Goal: Transaction & Acquisition: Purchase product/service

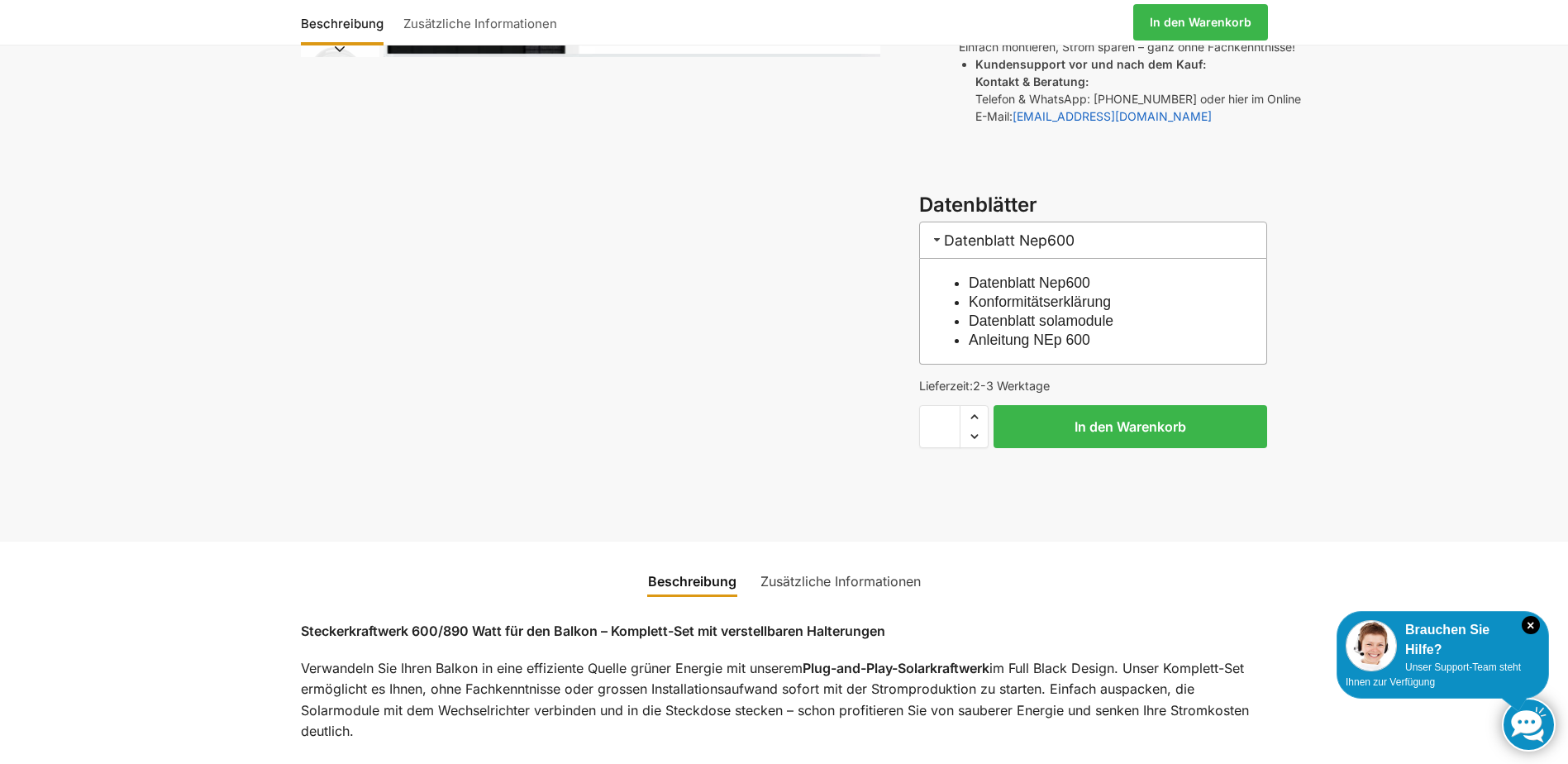
scroll to position [496, 0]
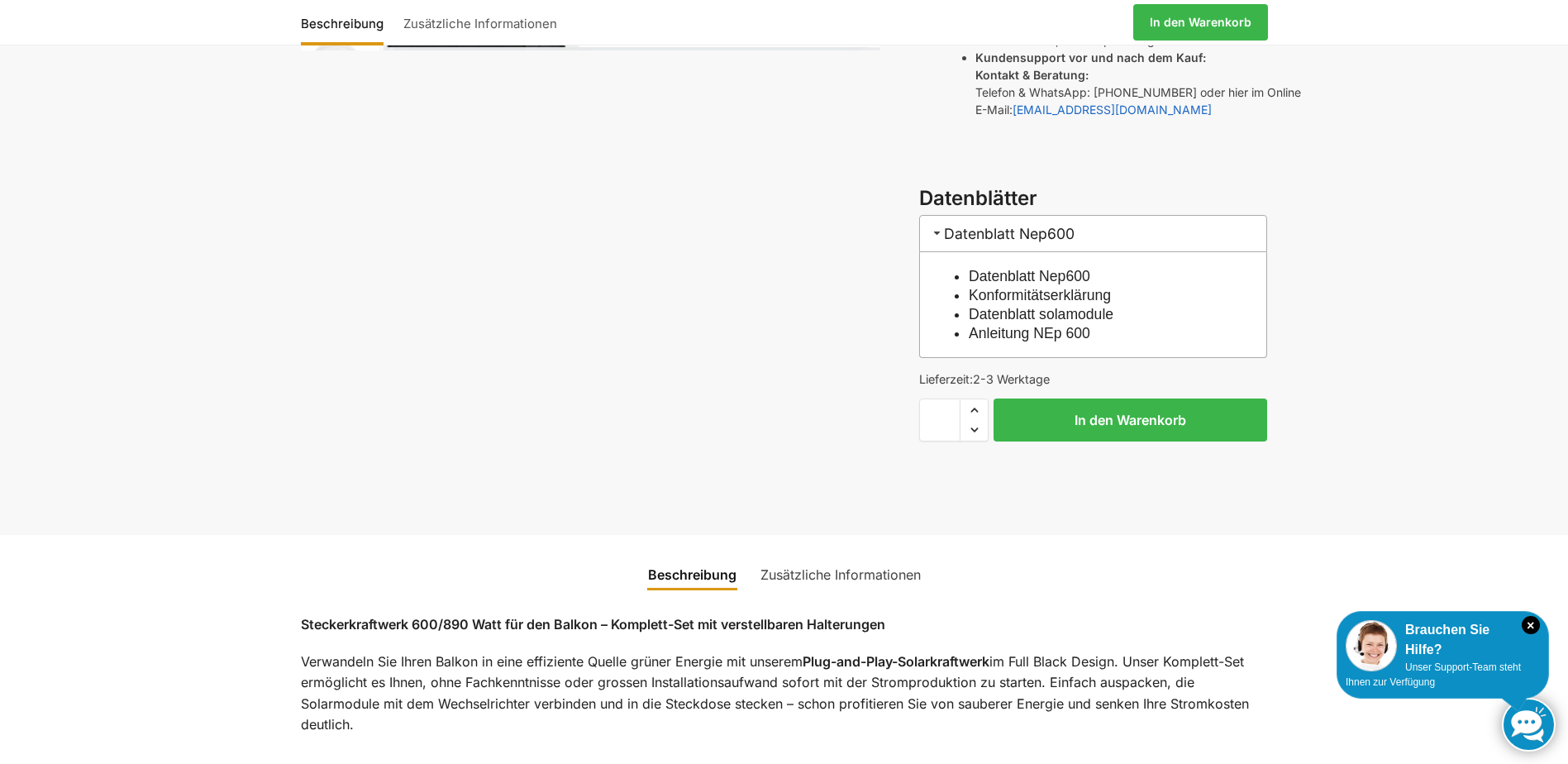
click at [859, 554] on link "Zusätzliche Informationen" at bounding box center [840, 574] width 180 height 40
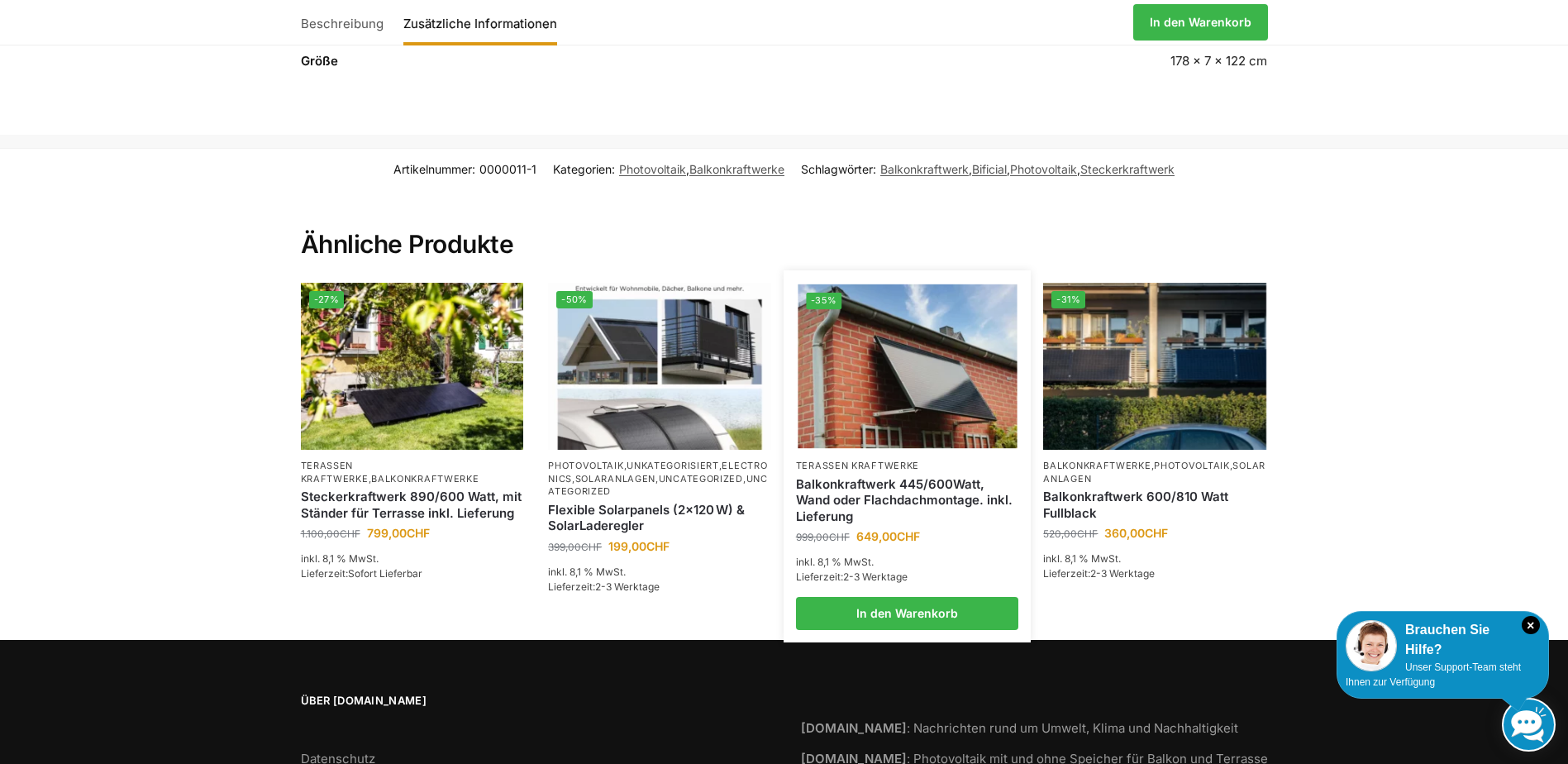
scroll to position [1157, 0]
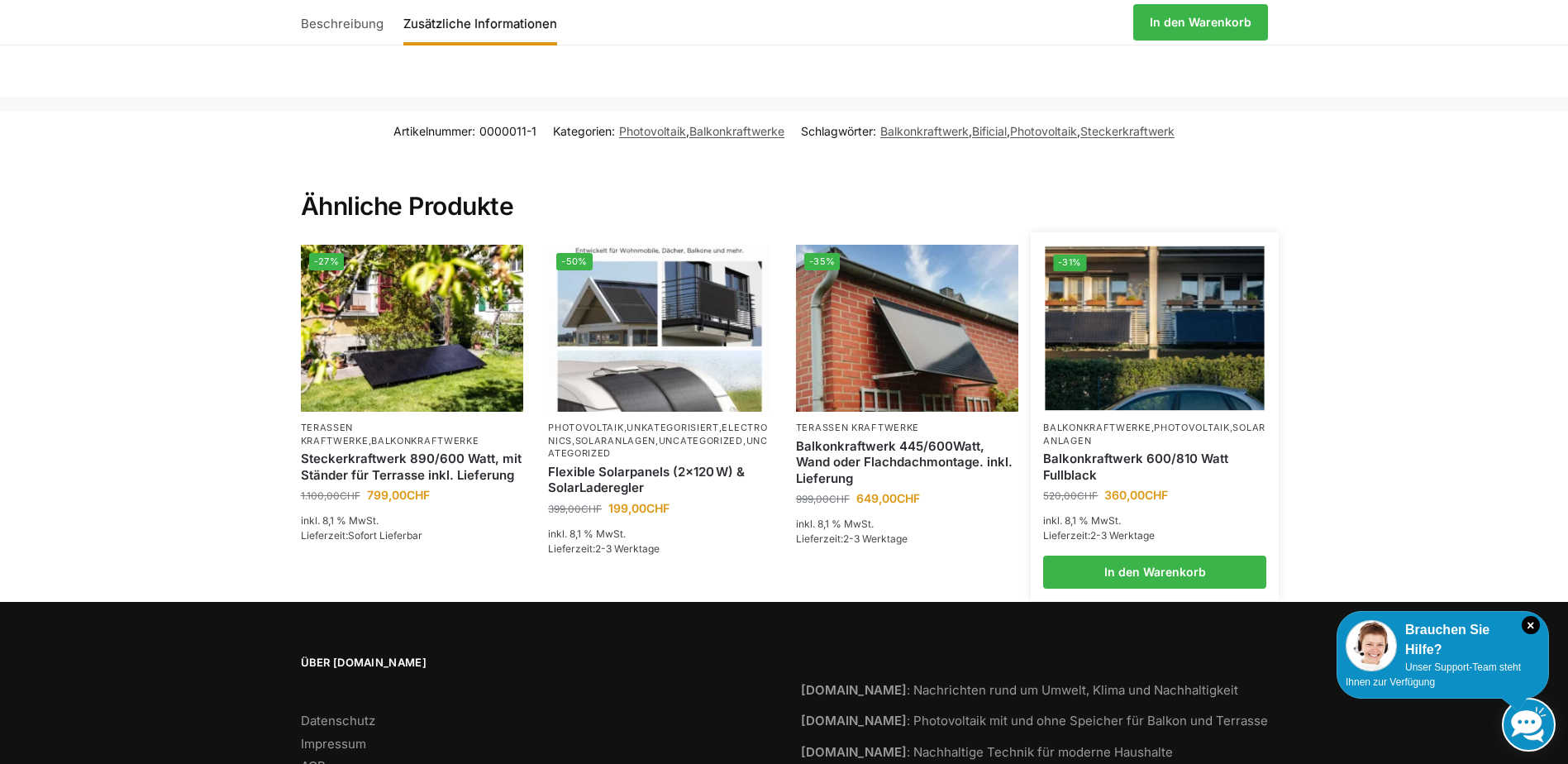
click at [1124, 421] on link "Balkonkraftwerke" at bounding box center [1096, 427] width 107 height 12
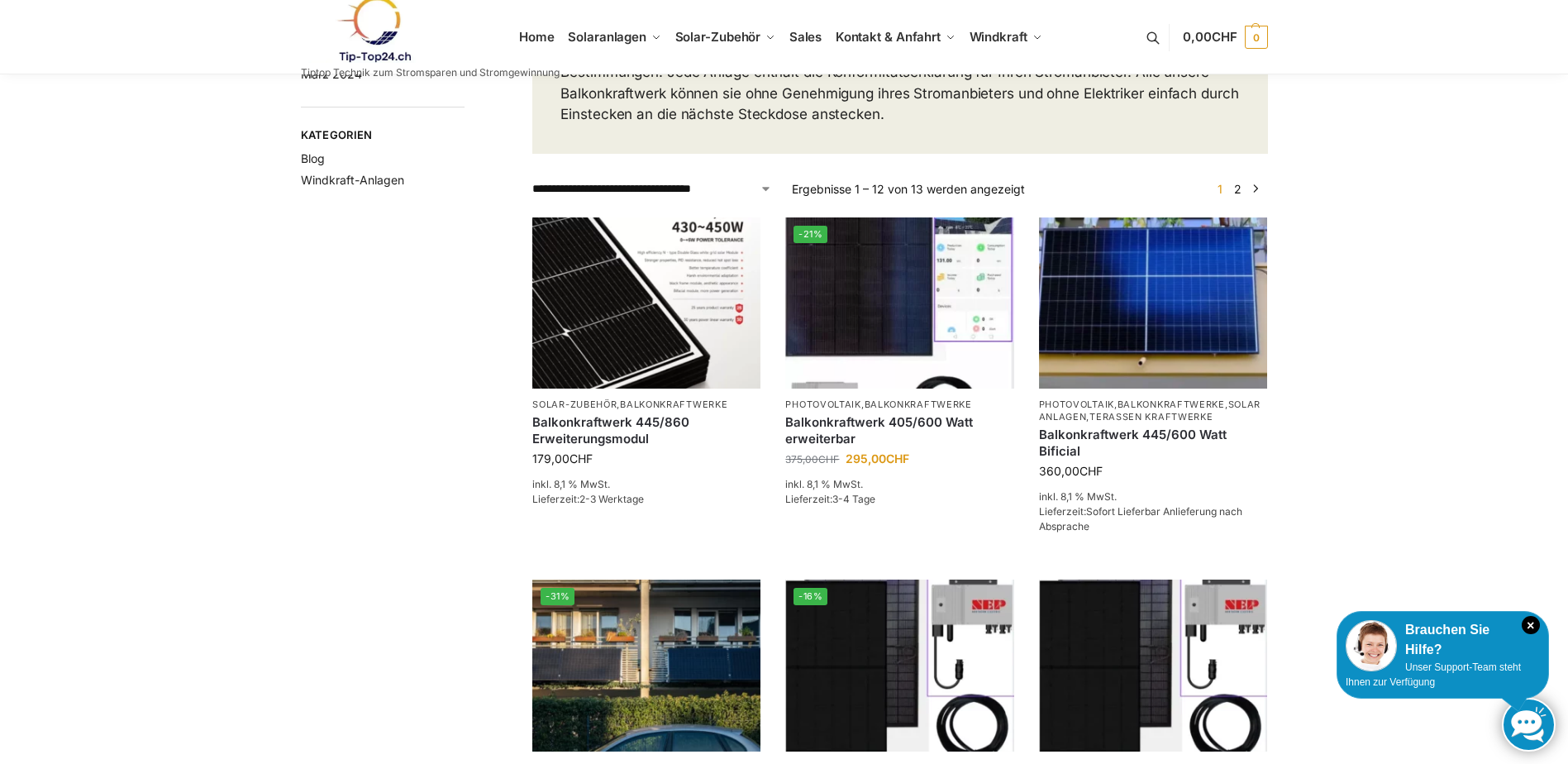
scroll to position [165, 0]
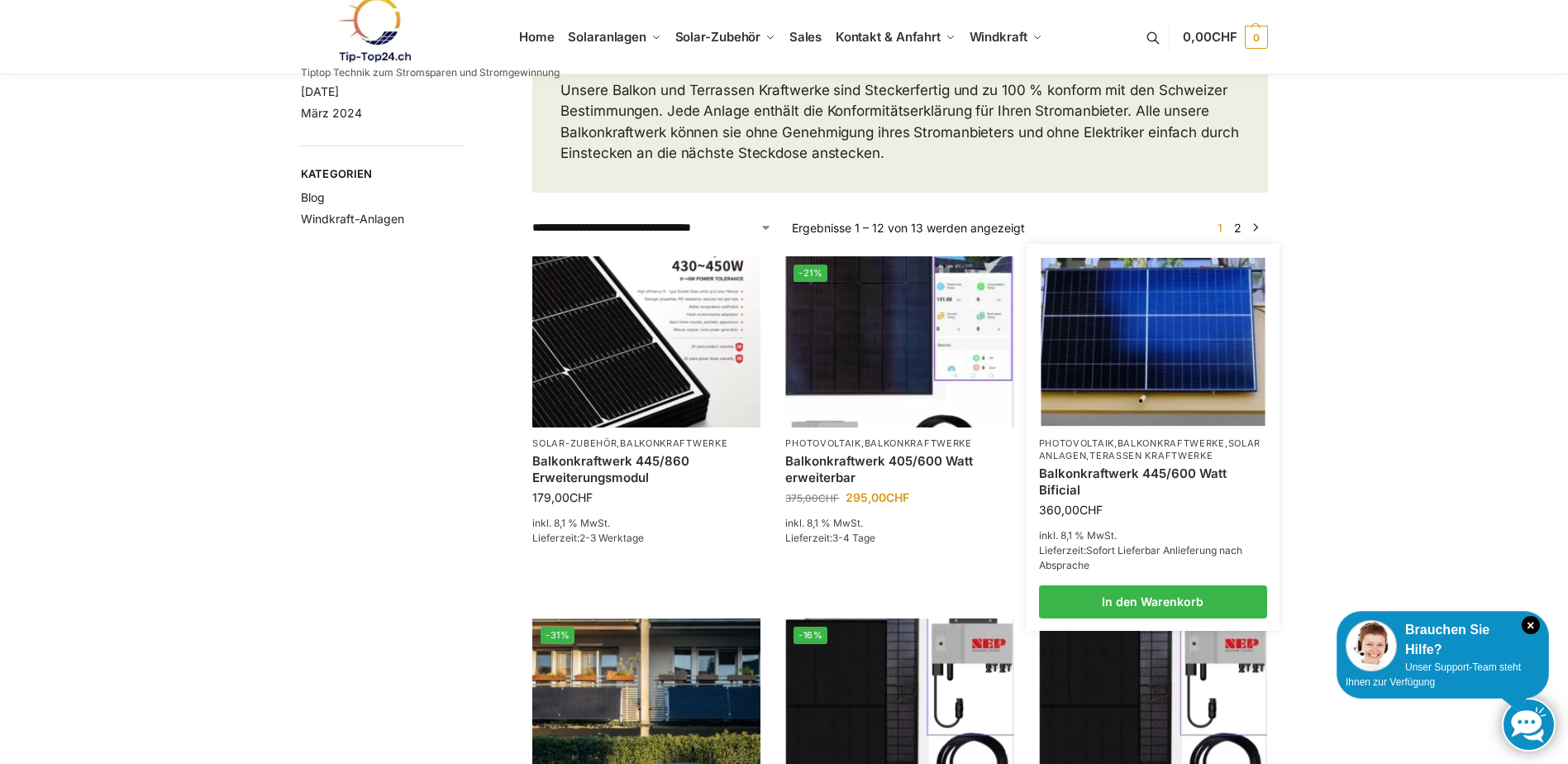
click at [1110, 489] on link "Balkonkraftwerk 445/600 Watt Bificial" at bounding box center [1153, 481] width 228 height 32
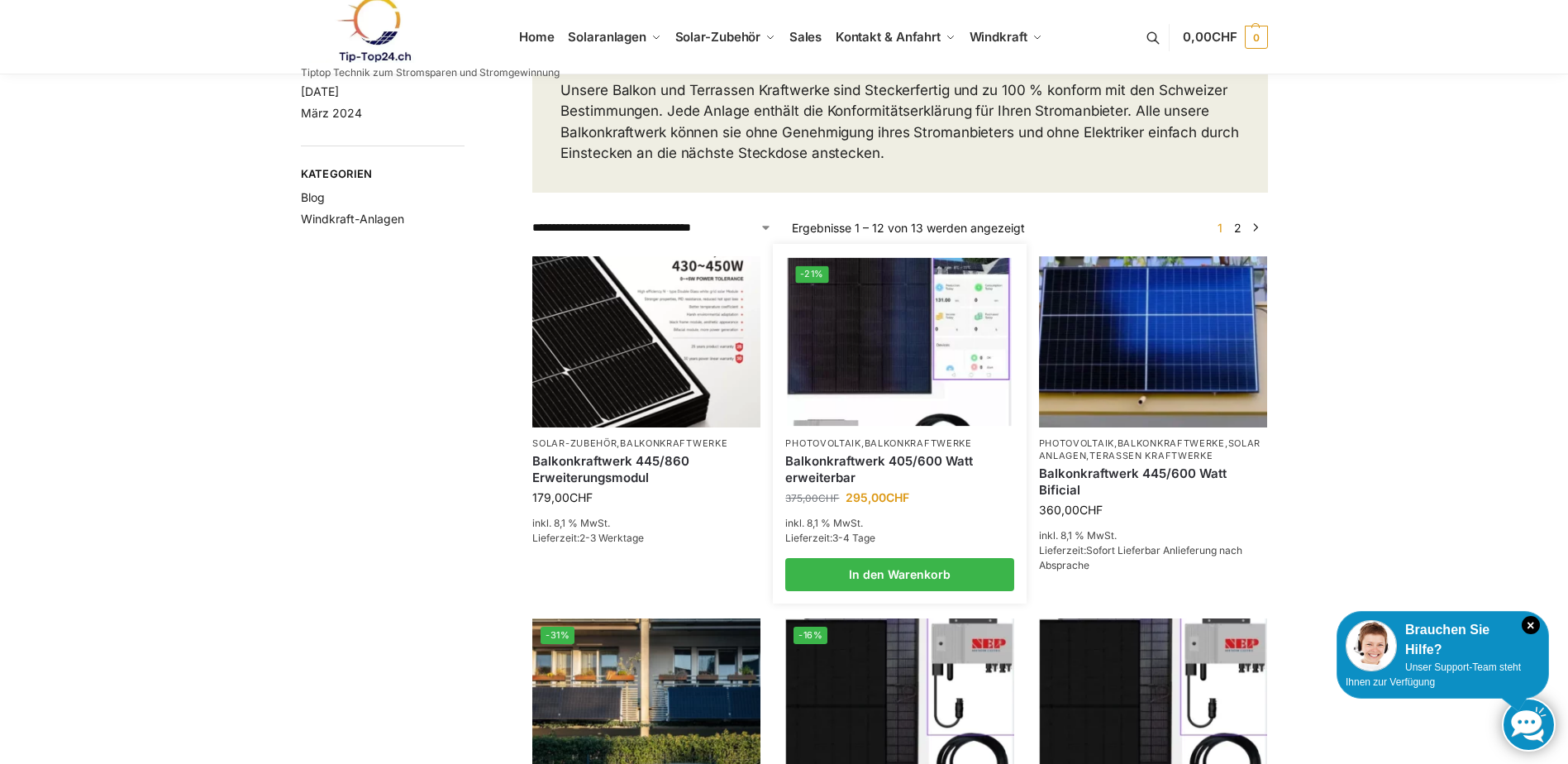
click at [959, 403] on img at bounding box center [900, 341] width 224 height 168
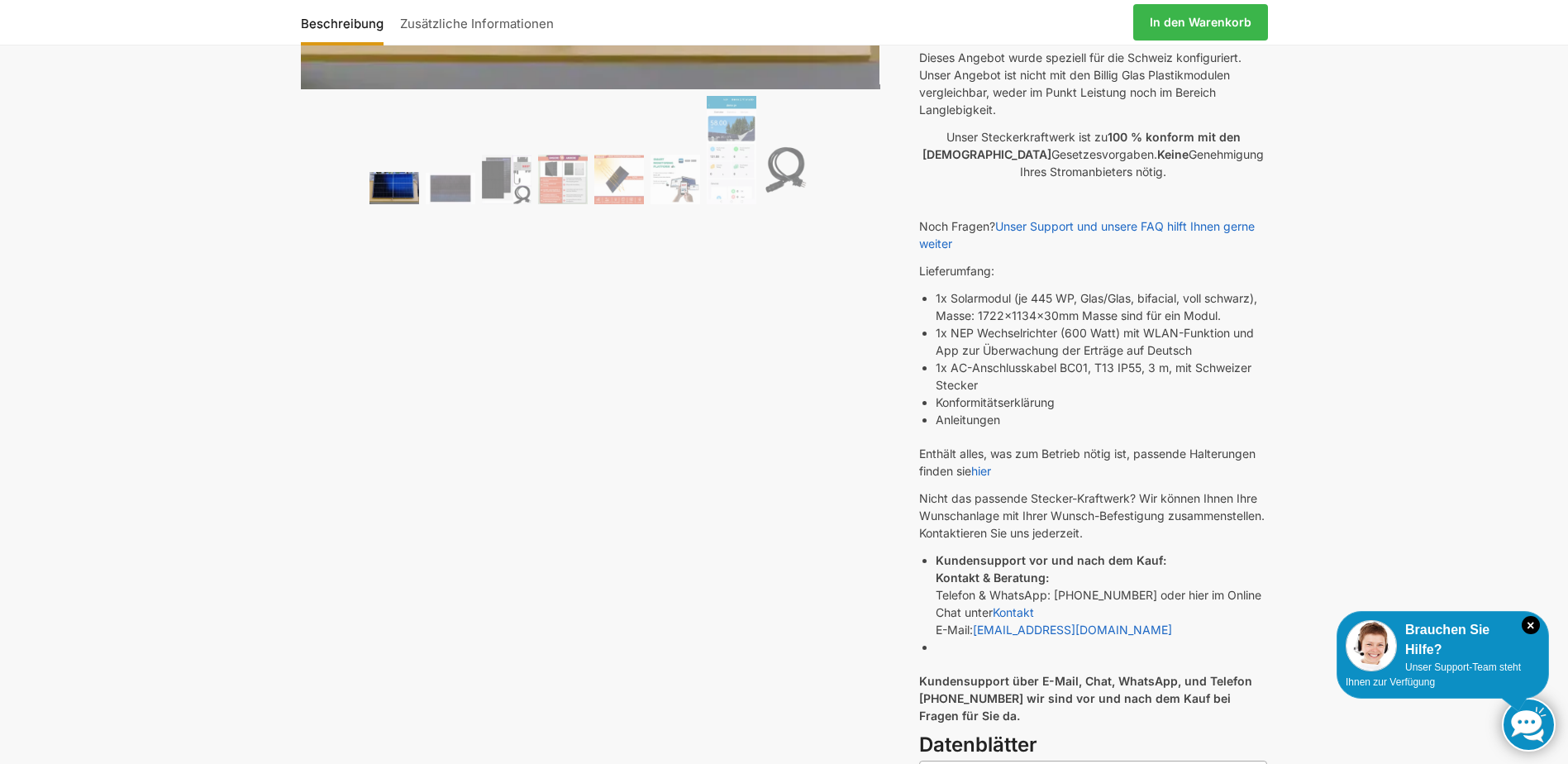
scroll to position [413, 0]
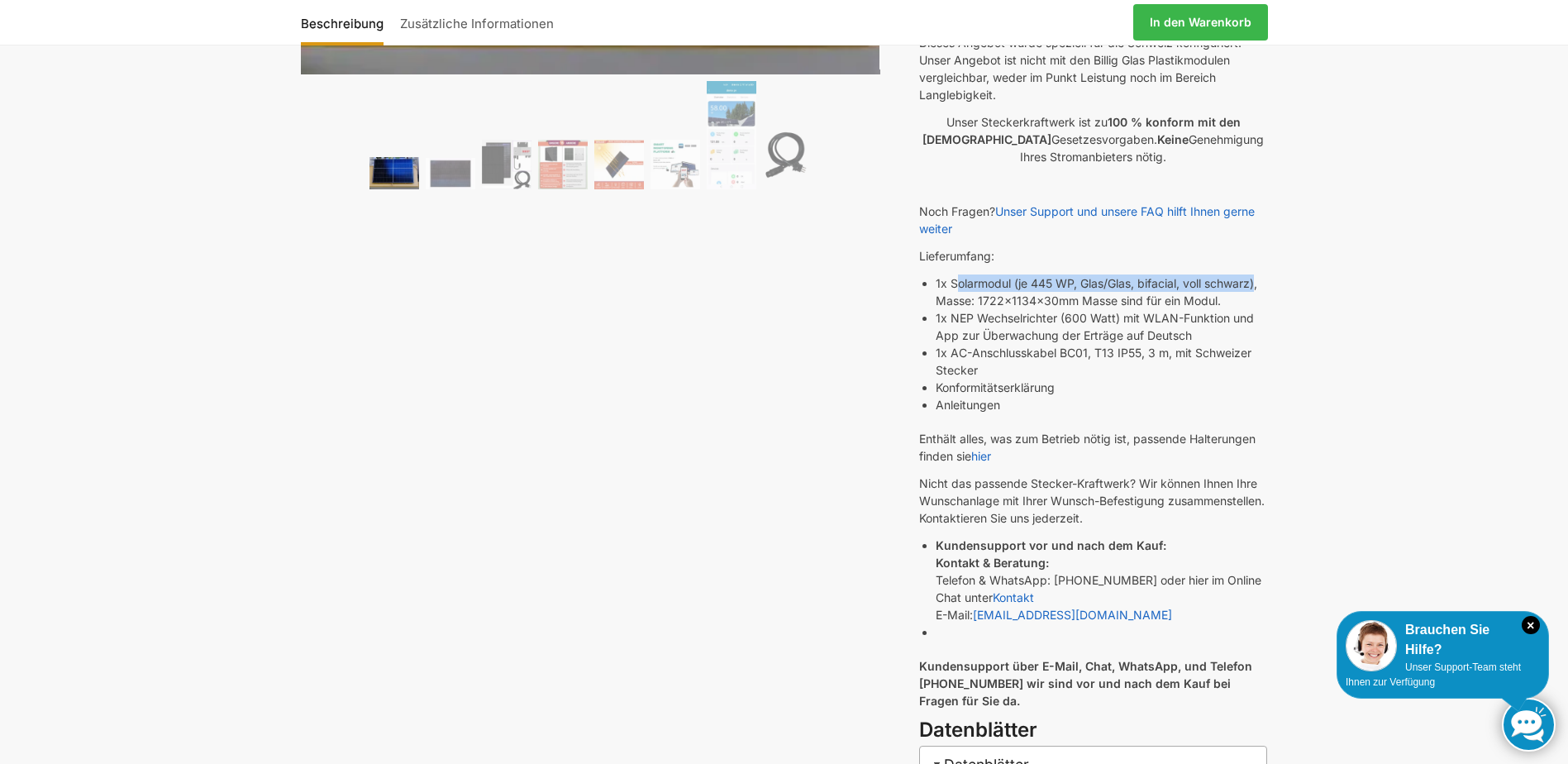
drag, startPoint x: 956, startPoint y: 283, endPoint x: 1260, endPoint y: 286, distance: 304.1
click at [1260, 286] on li "1x Solarmodul (je 445 WP, Glas/Glas, bifacial, voll schwarz), Masse: 1722x1134x…" at bounding box center [1100, 291] width 331 height 35
drag, startPoint x: 950, startPoint y: 283, endPoint x: 1267, endPoint y: 290, distance: 316.6
click at [1267, 290] on li "1x Solarmodul (je 445 WP, Glas/Glas, bifacial, voll schwarz), Masse: 1722x1134x…" at bounding box center [1100, 291] width 331 height 35
copy li "Solarmodul (je 445 WP, Glas/Glas, bifacial, voll schwarz),"
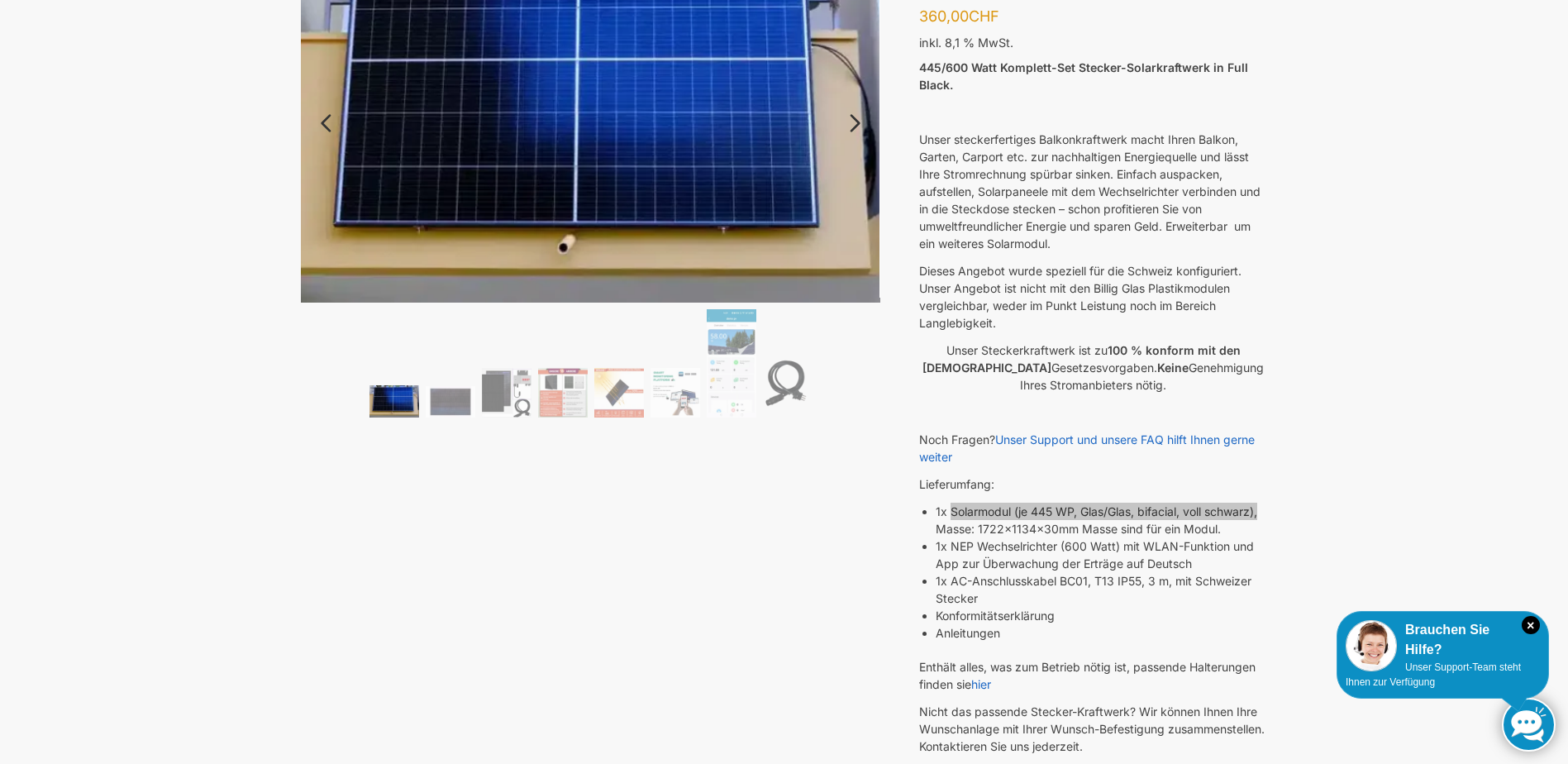
scroll to position [0, 0]
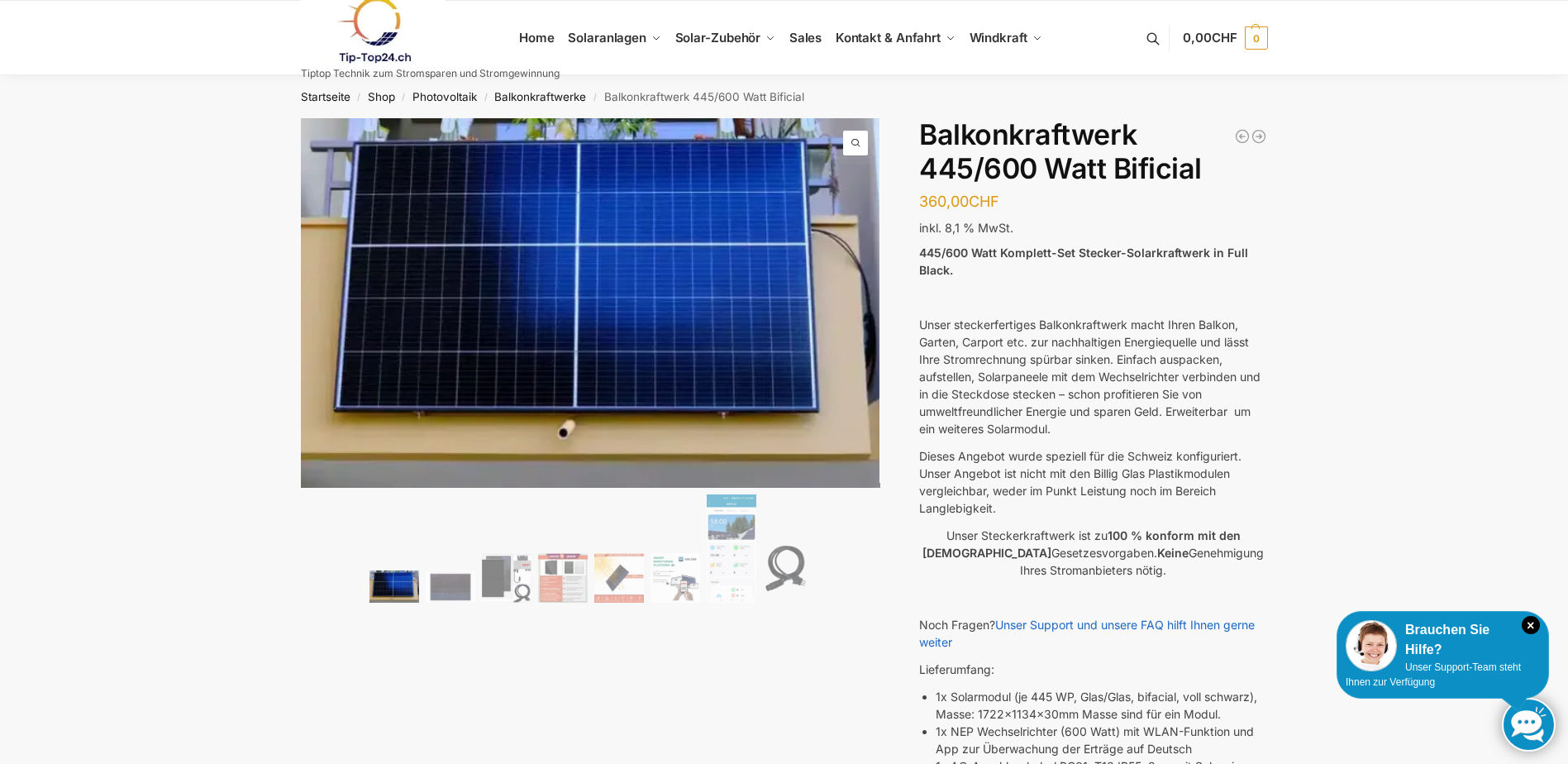
click at [144, 112] on div "Startseite / Shop / Photovoltaik / Balkonkraftwerke / Balkonkraftwerk 445/600 W…" at bounding box center [784, 96] width 1568 height 43
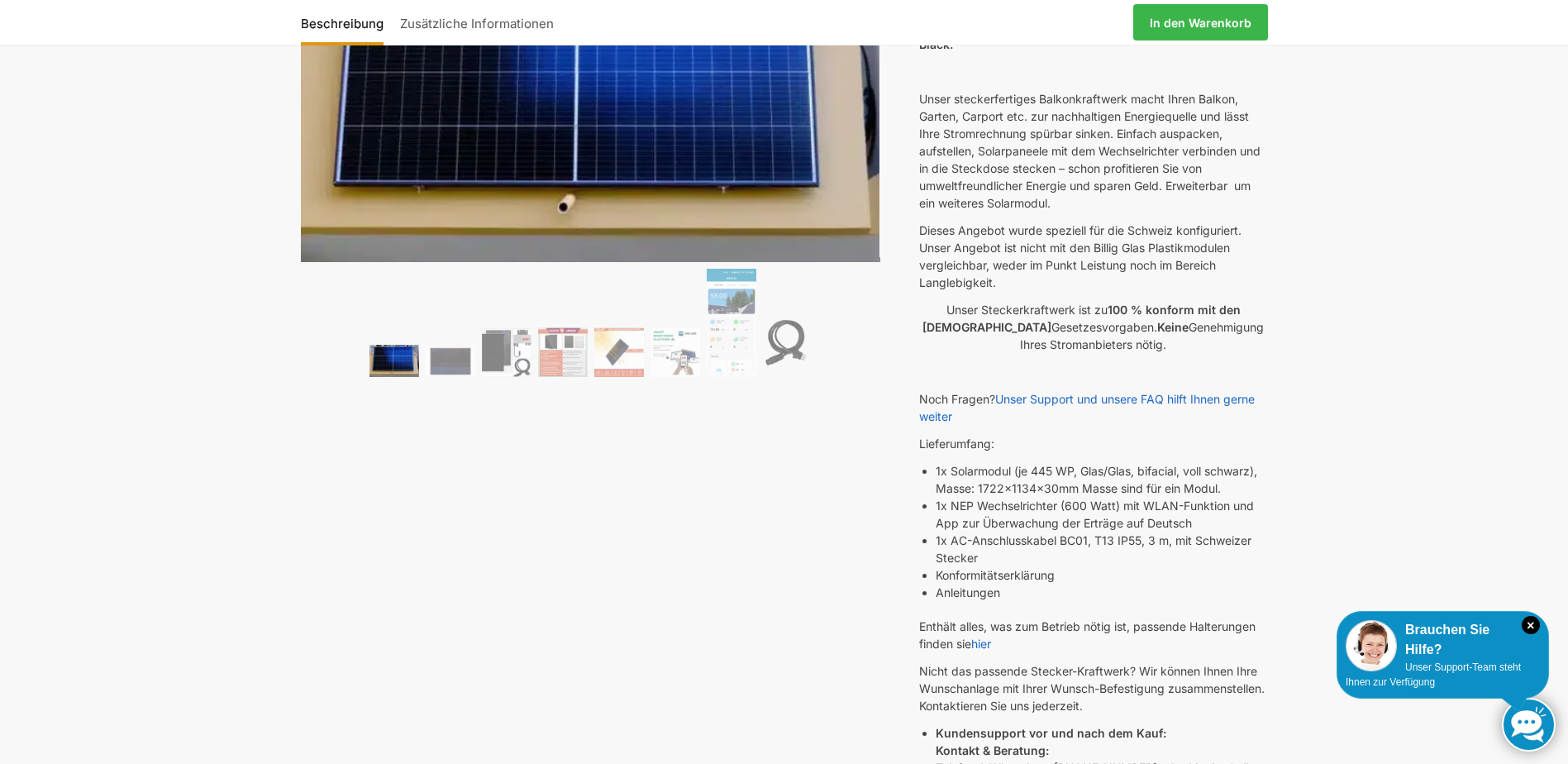
scroll to position [248, 0]
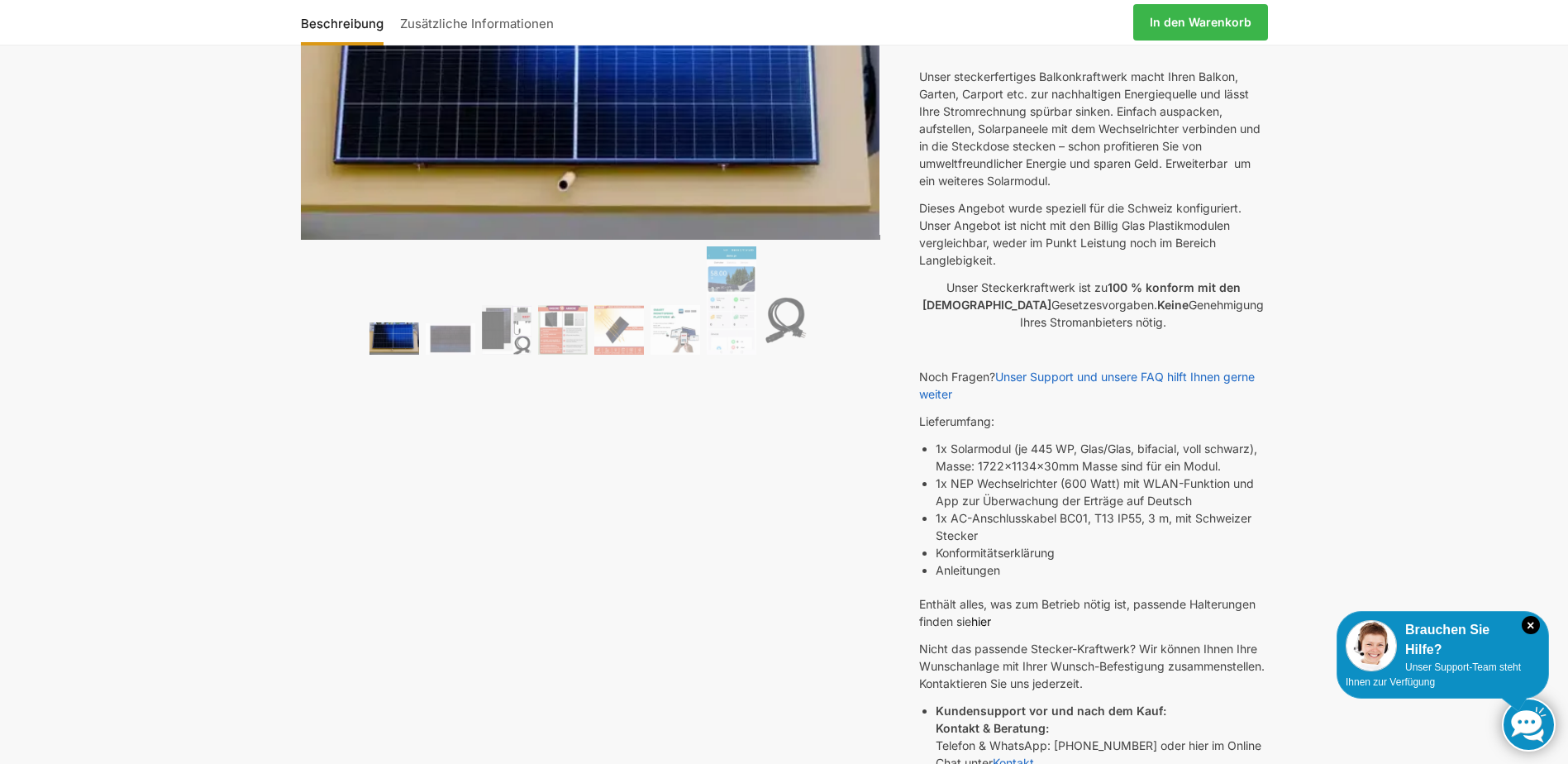
click at [983, 620] on link "hier" at bounding box center [981, 621] width 20 height 14
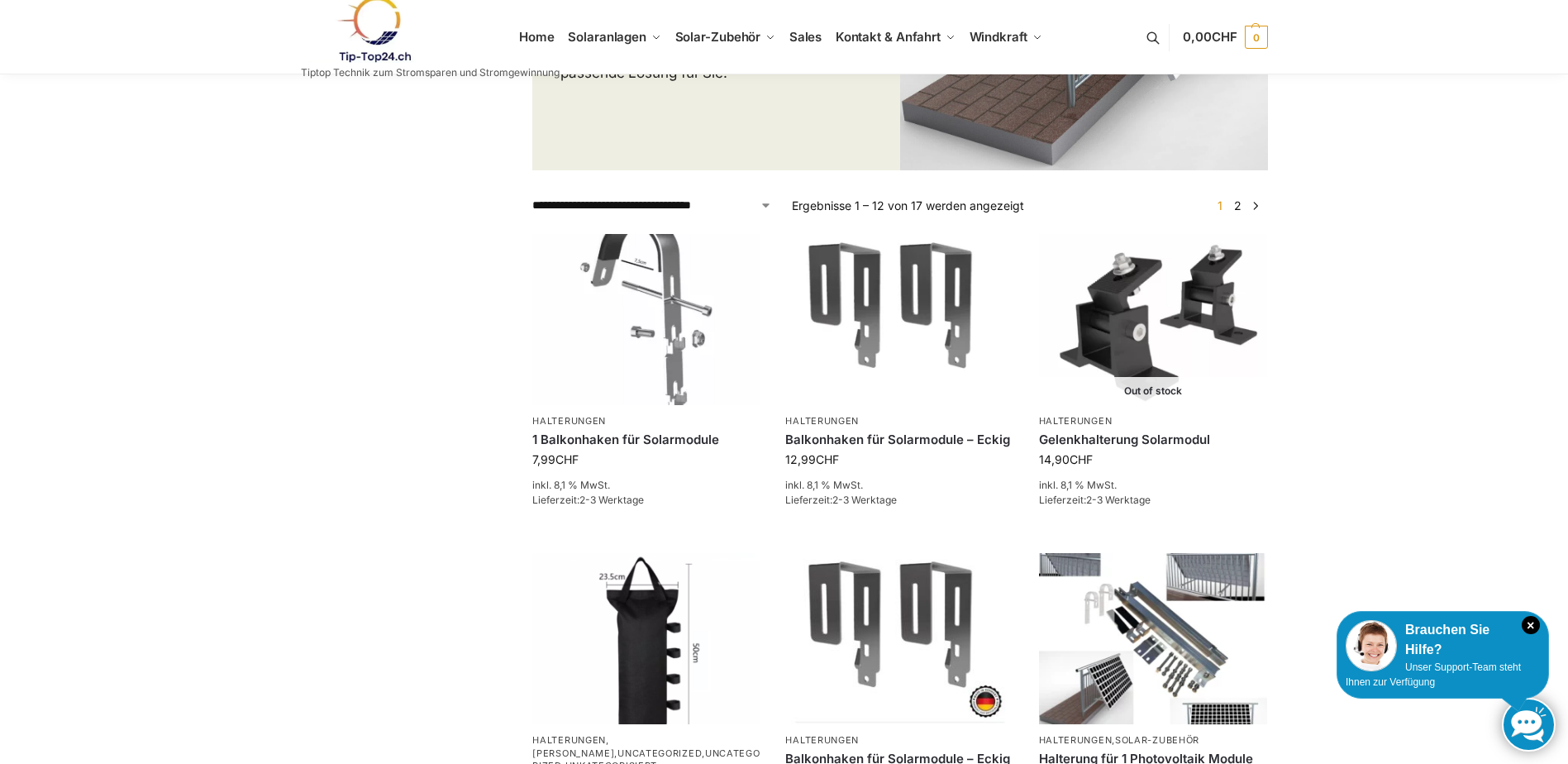
scroll to position [331, 0]
click at [1255, 207] on link "→" at bounding box center [1255, 204] width 12 height 17
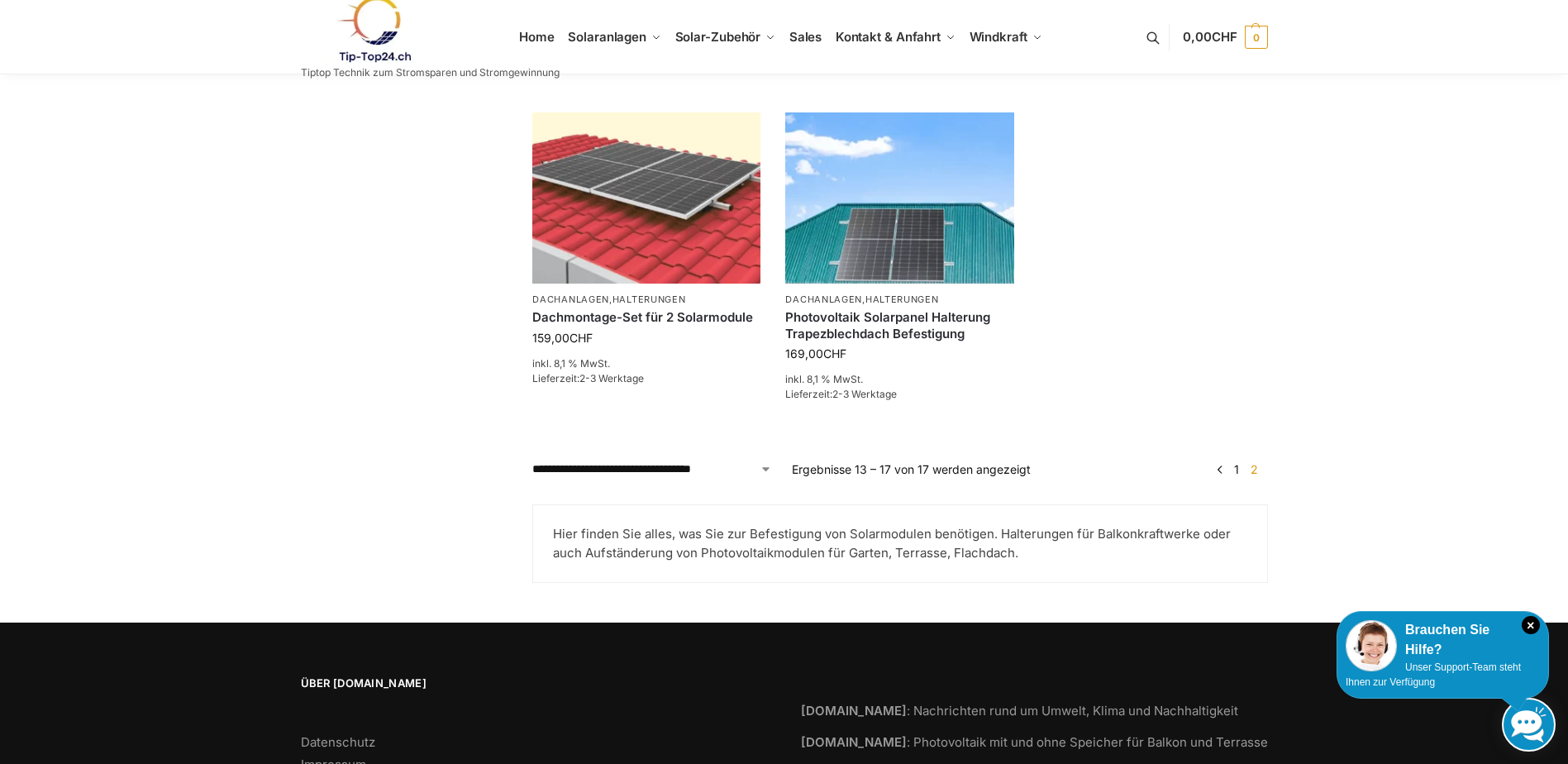
scroll to position [826, 0]
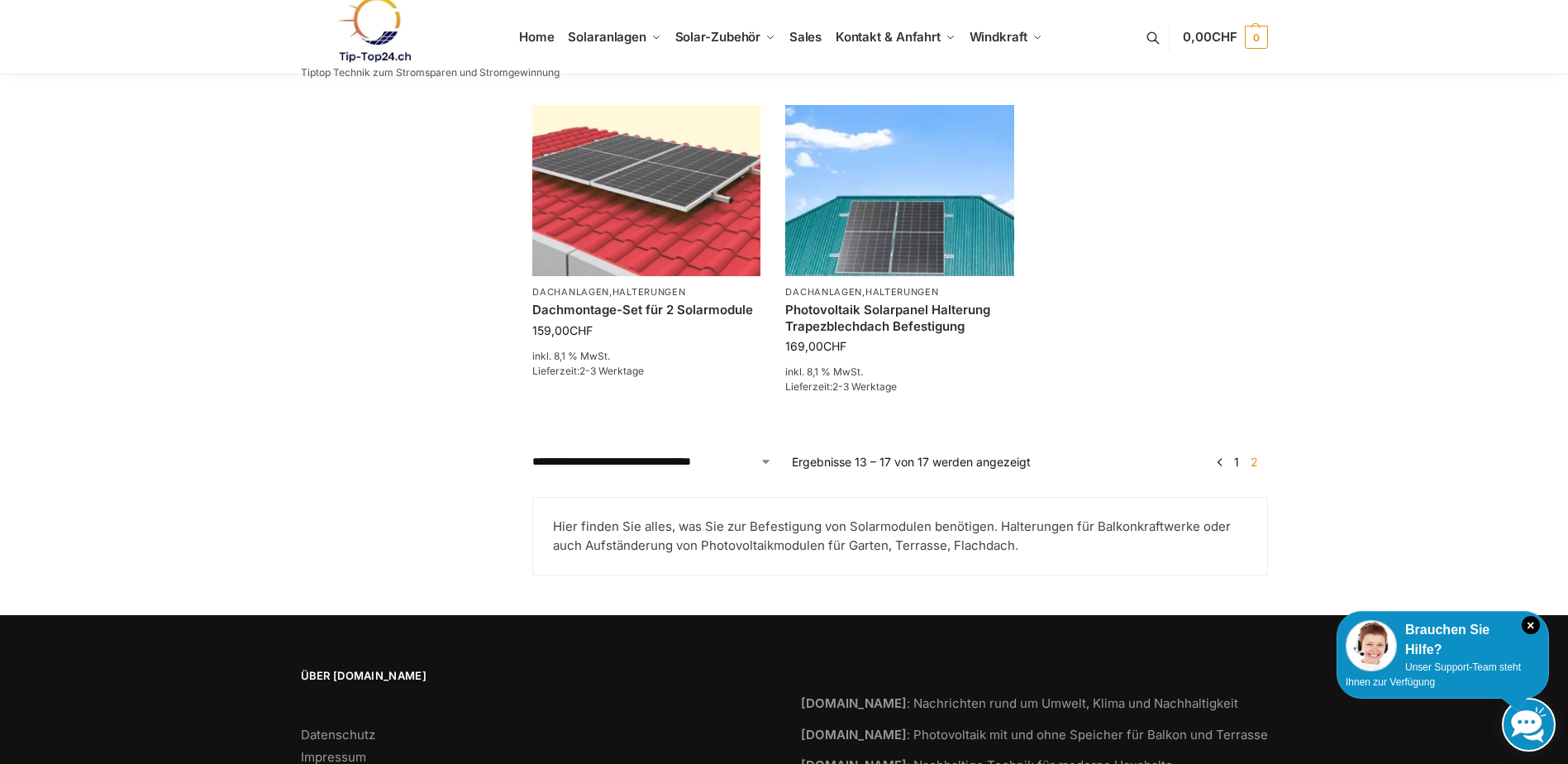
click at [1237, 456] on link "1" at bounding box center [1236, 461] width 13 height 14
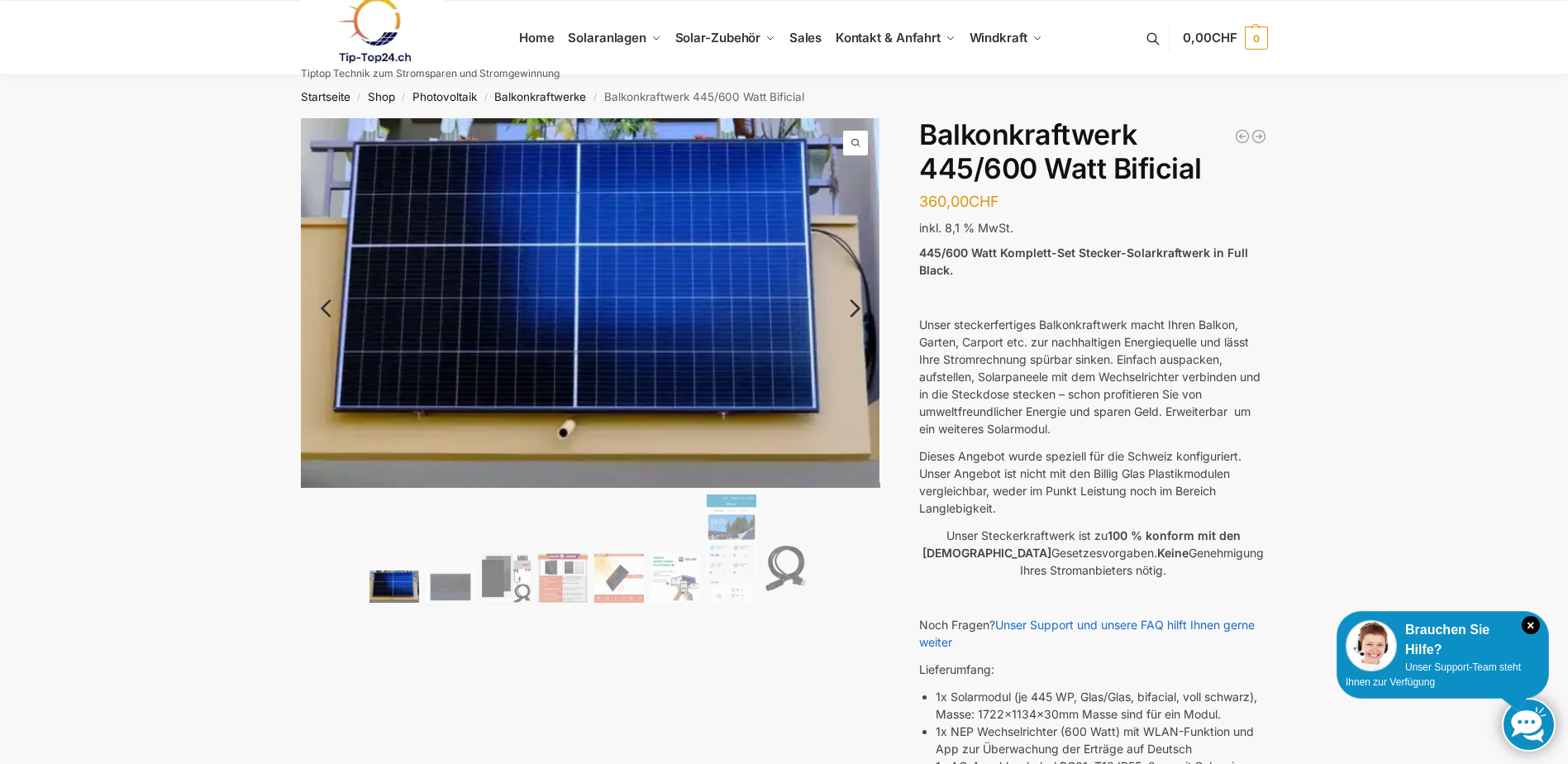
click at [859, 308] on link "Next" at bounding box center [852, 316] width 55 height 17
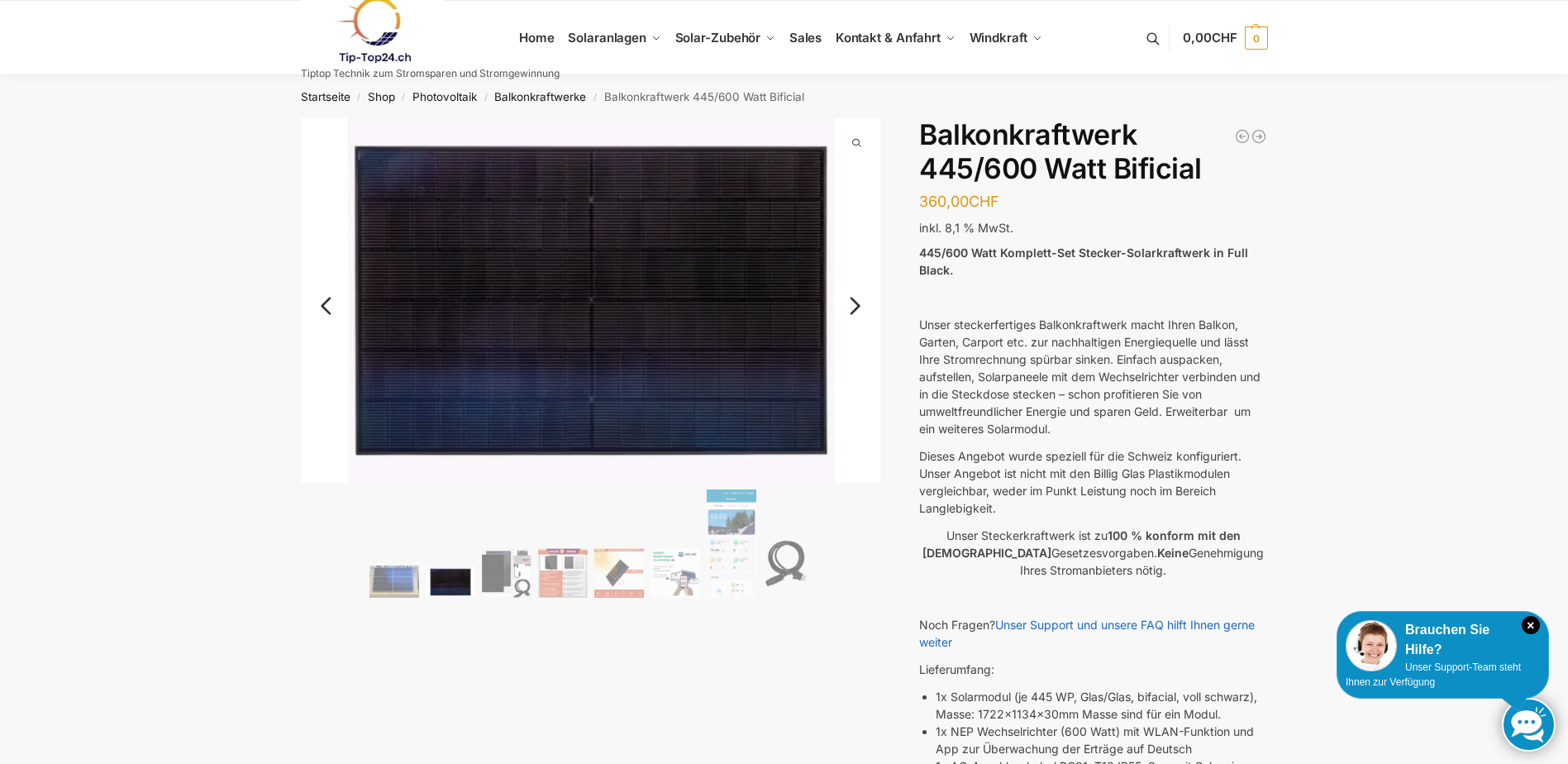
click at [859, 307] on link "Next" at bounding box center [852, 314] width 55 height 17
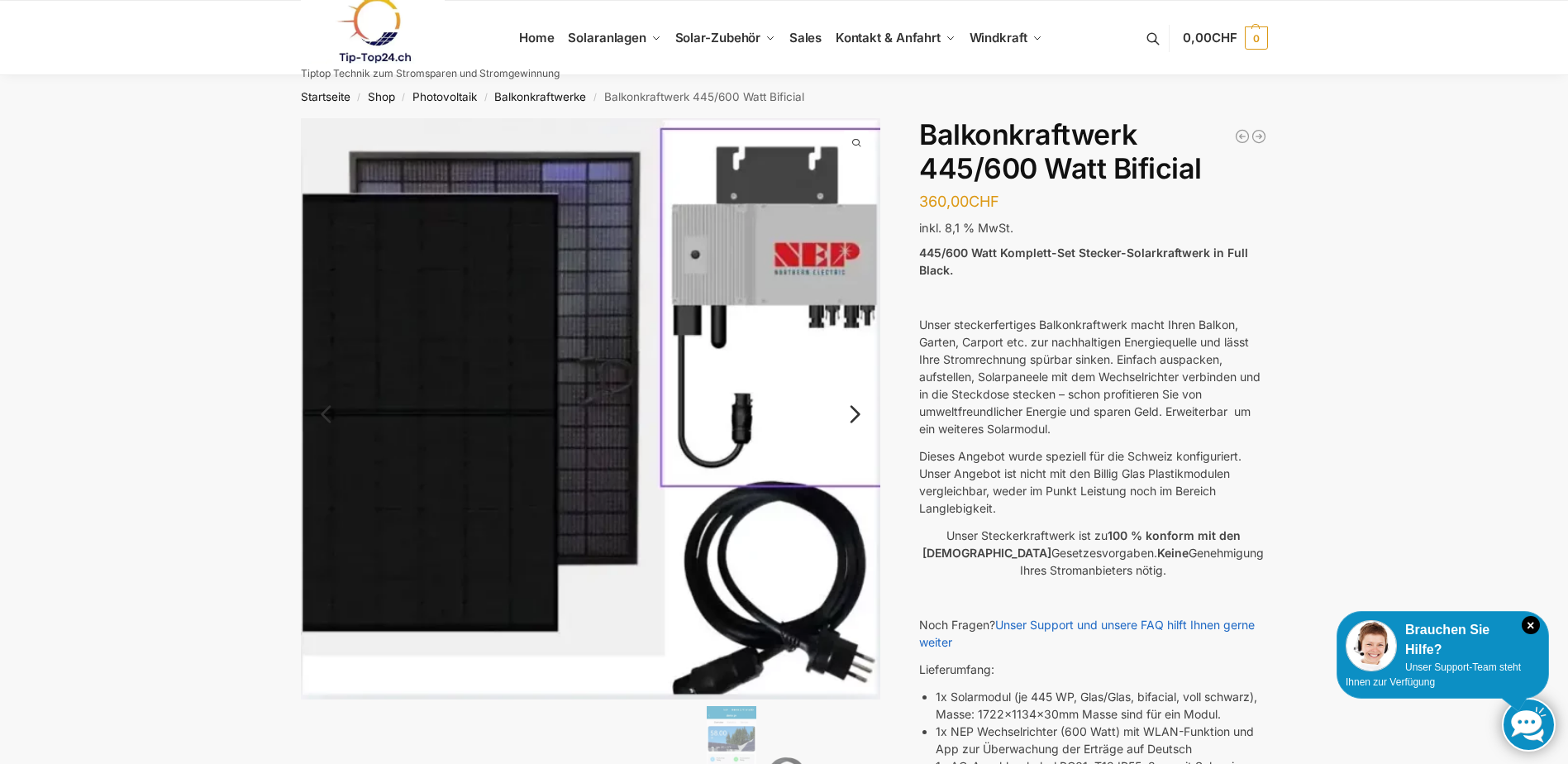
click at [859, 307] on img at bounding box center [591, 408] width 580 height 581
click at [858, 419] on link "Next" at bounding box center [852, 422] width 55 height 17
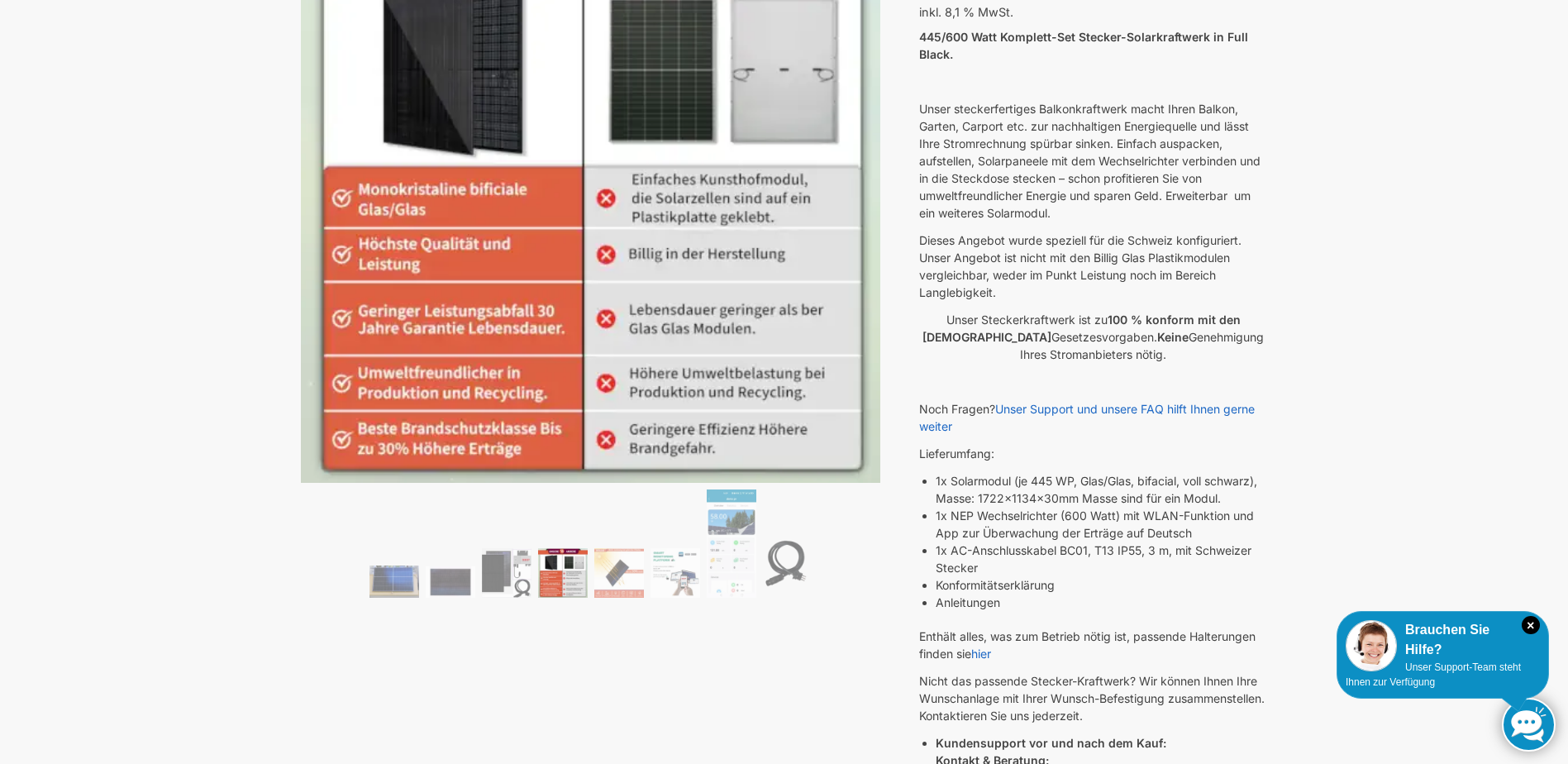
scroll to position [83, 0]
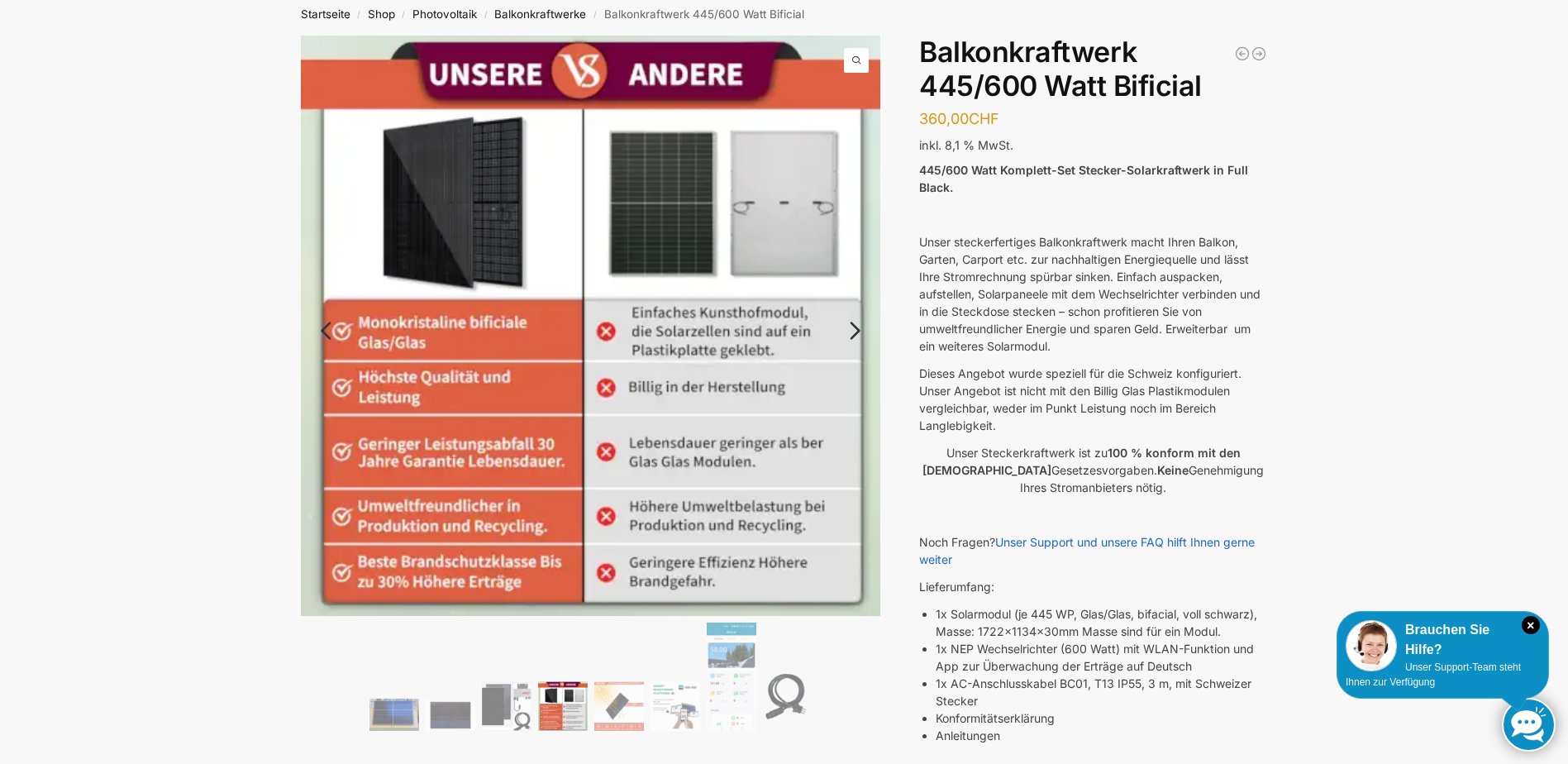
click at [854, 331] on link "Next" at bounding box center [852, 339] width 55 height 17
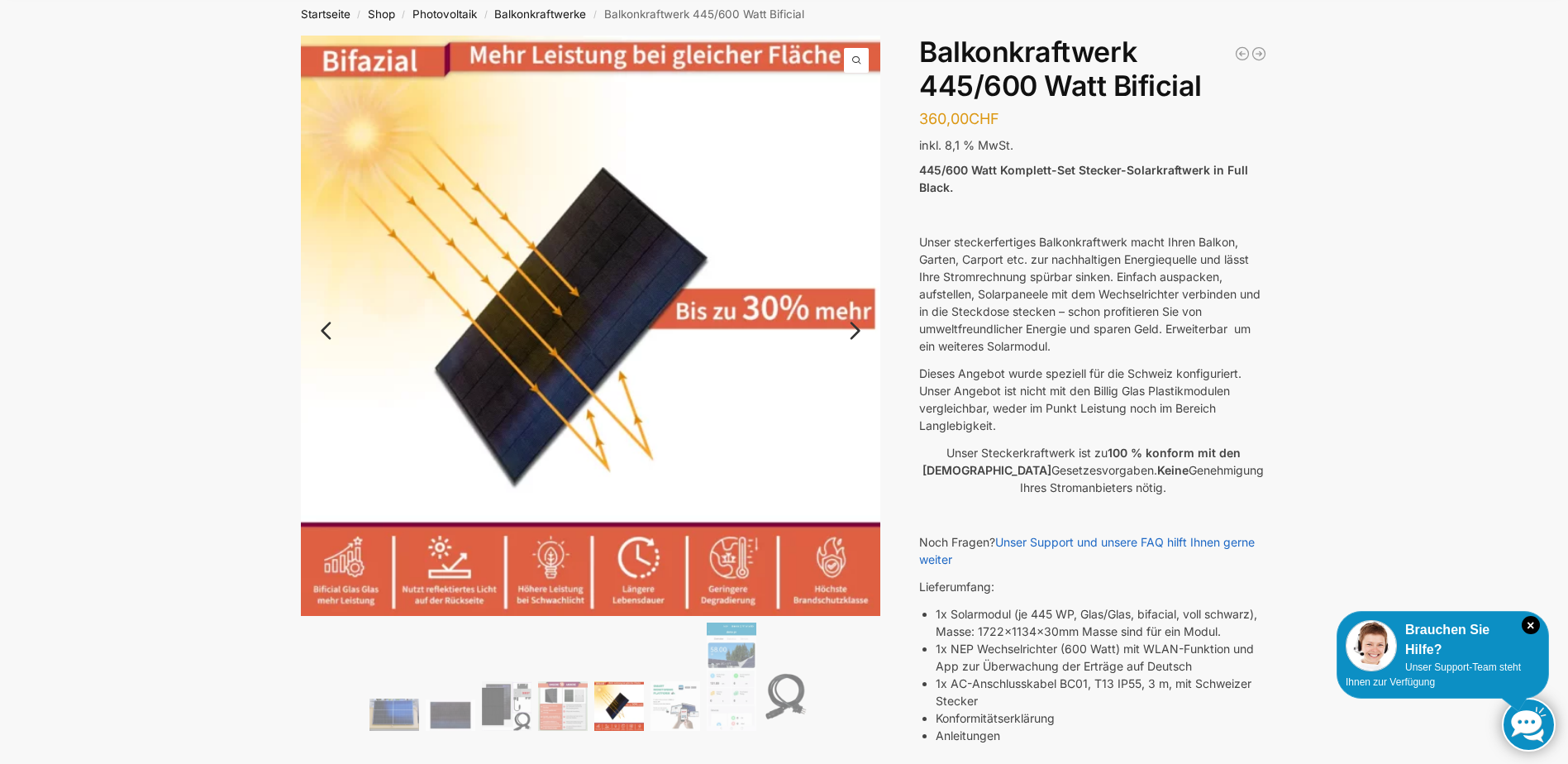
click at [854, 331] on link "Next" at bounding box center [852, 339] width 55 height 17
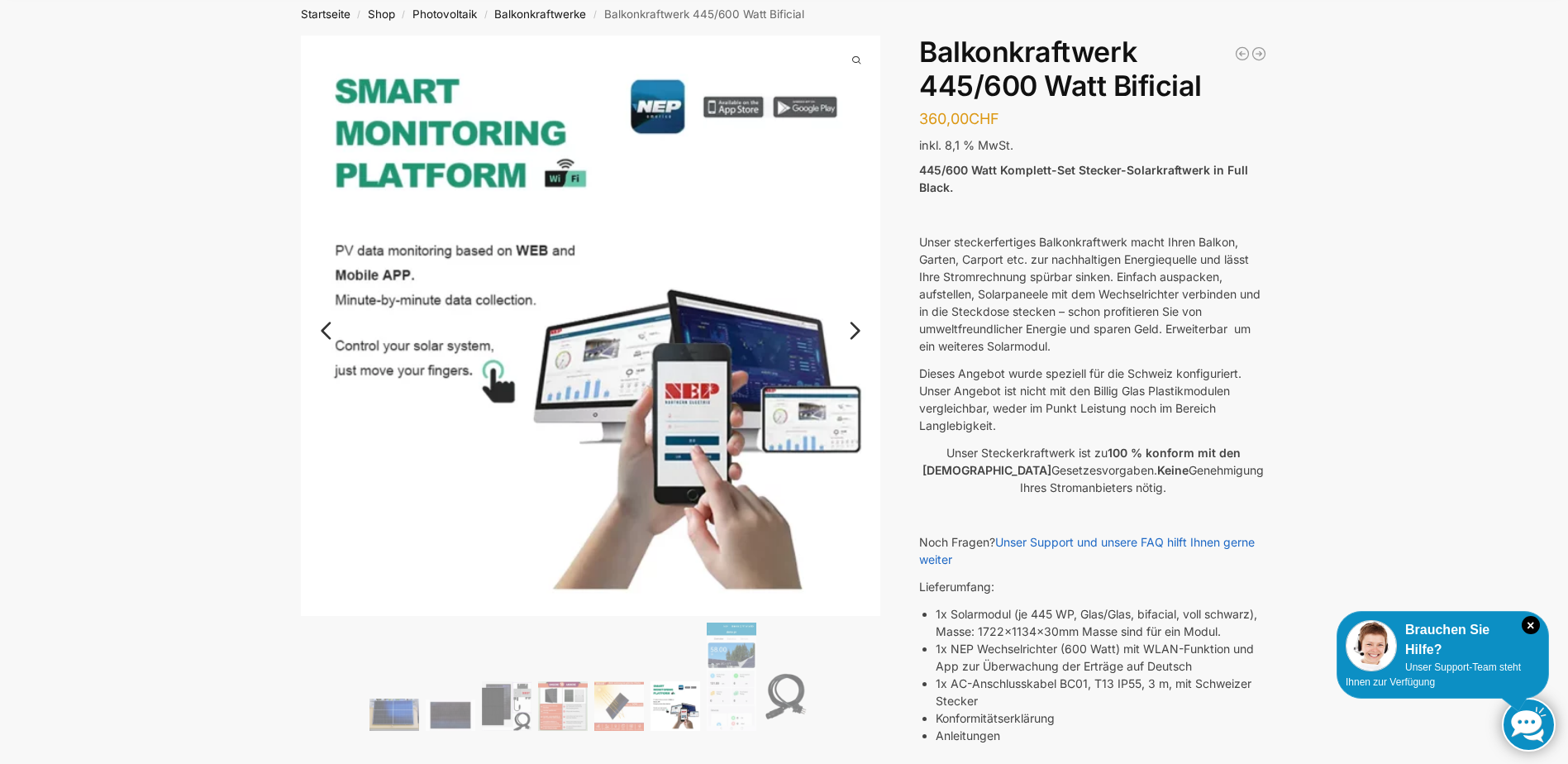
click at [854, 331] on link "Next" at bounding box center [852, 339] width 55 height 17
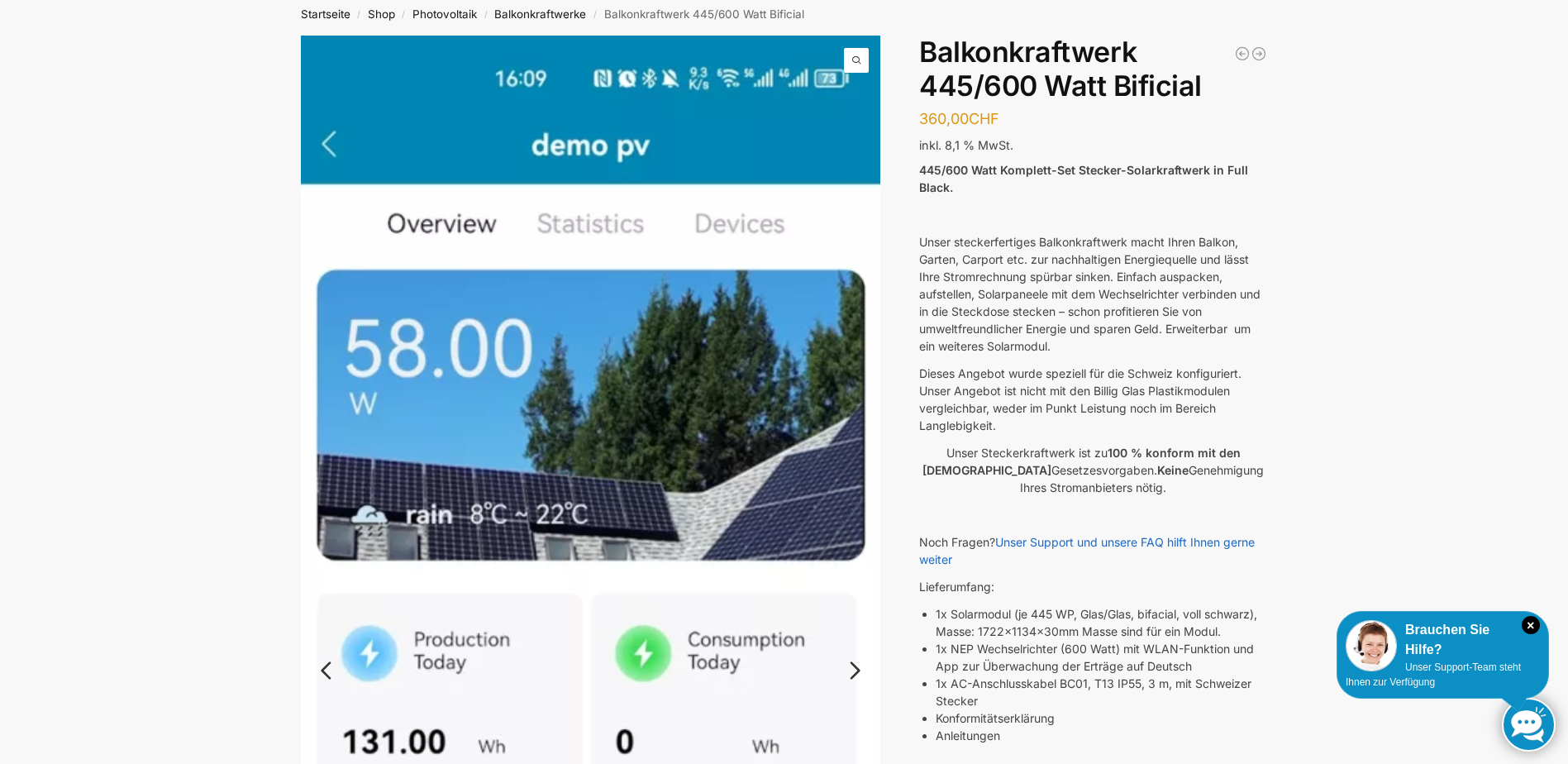
click at [844, 413] on img at bounding box center [591, 665] width 580 height 1259
click at [387, 425] on img at bounding box center [591, 665] width 580 height 1259
click at [327, 143] on img at bounding box center [591, 665] width 580 height 1259
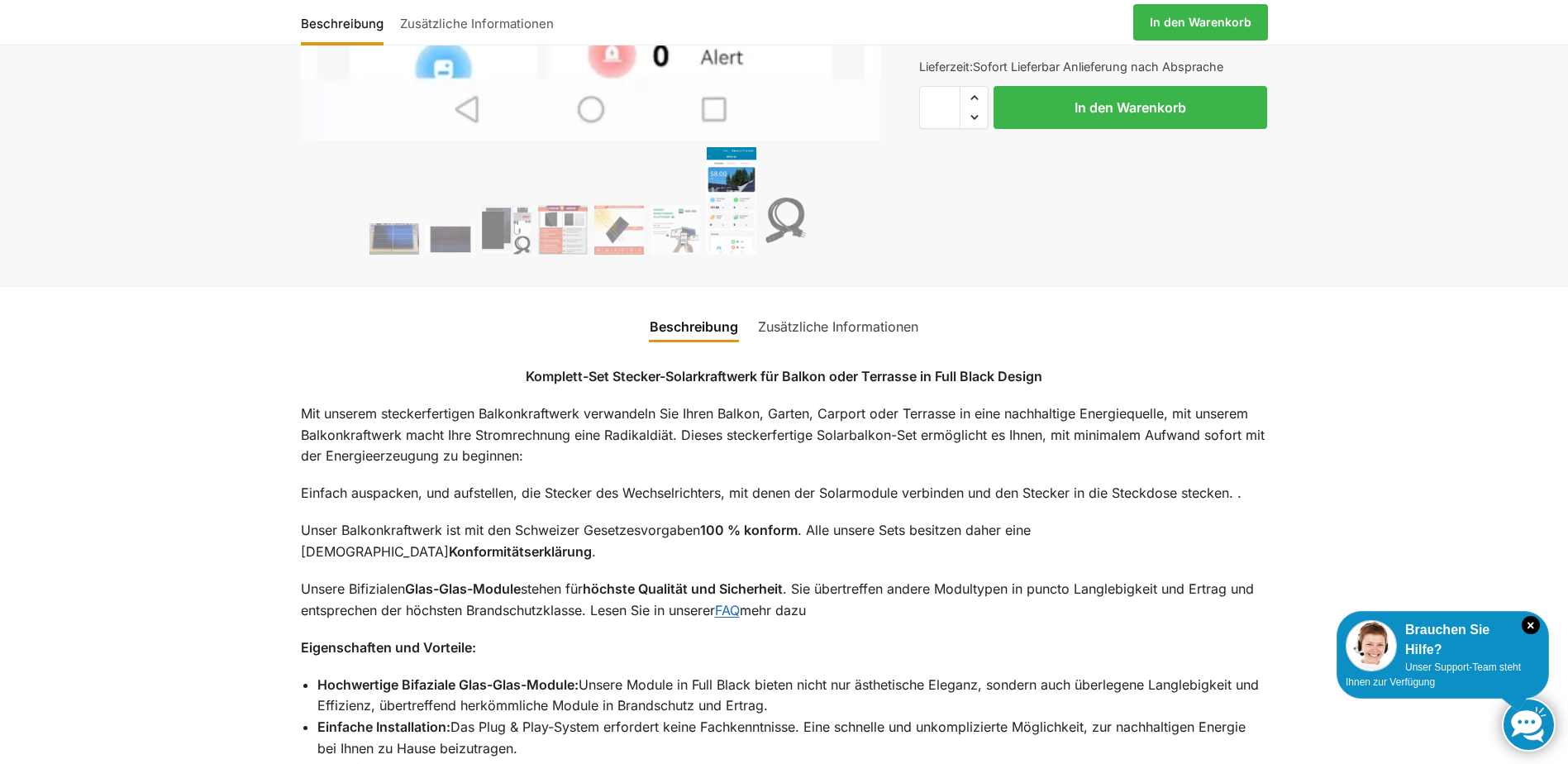
scroll to position [1240, 0]
